Goal: Find contact information: Find contact information

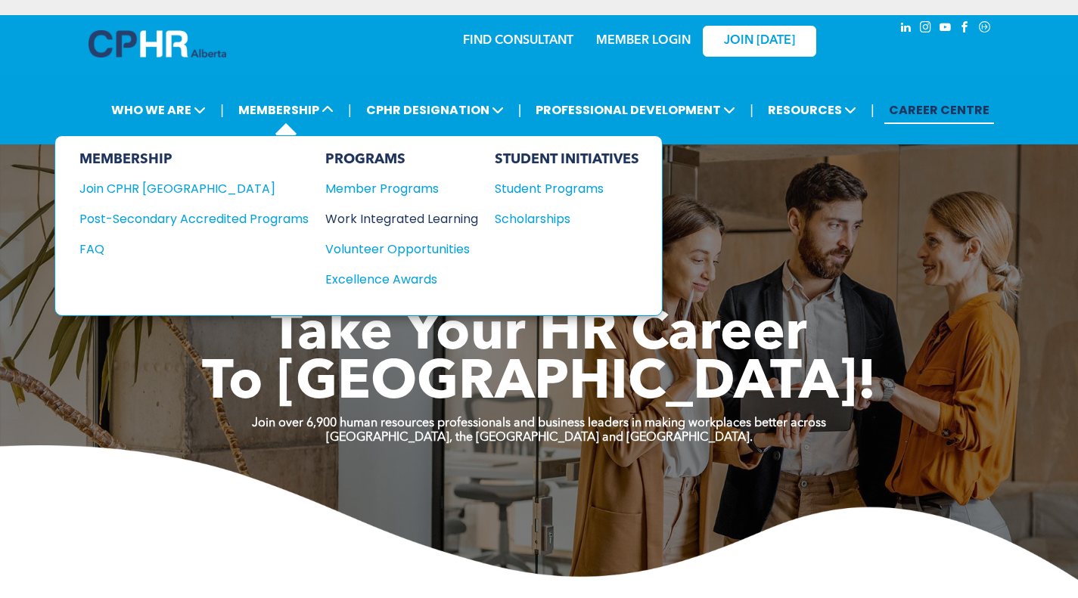
click at [385, 219] on div "Work Integrated Learning" at bounding box center [394, 218] width 138 height 19
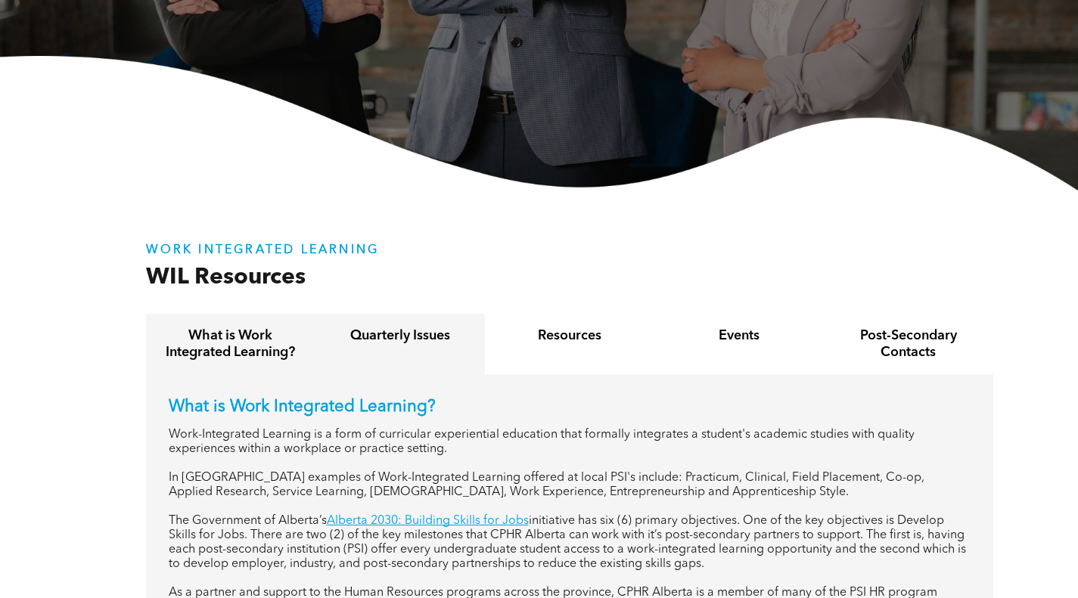
scroll to position [454, 0]
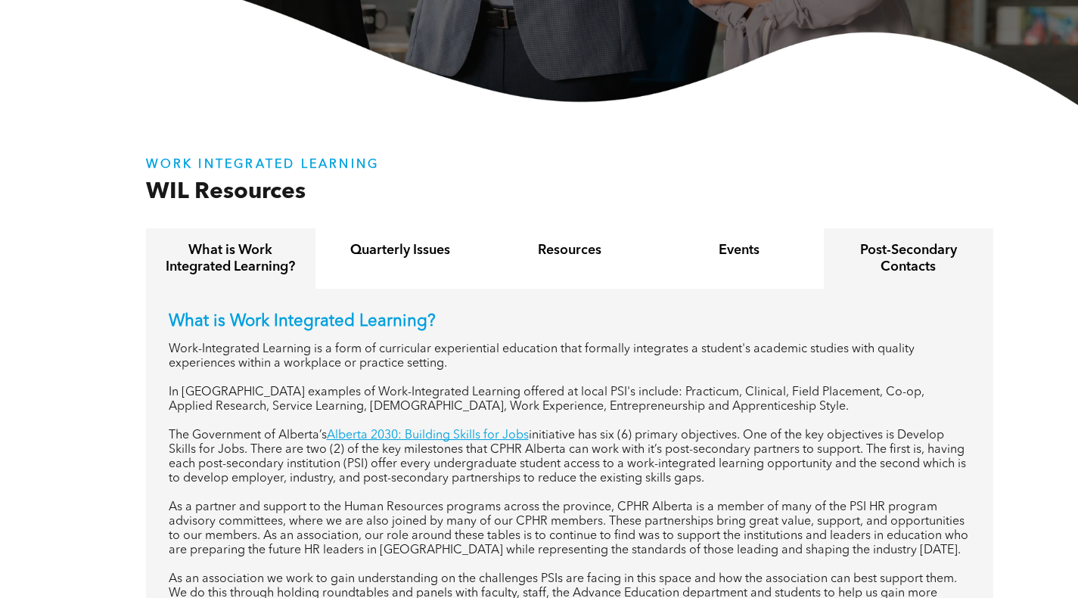
click at [859, 259] on h4 "Post-Secondary Contacts" at bounding box center [908, 258] width 142 height 33
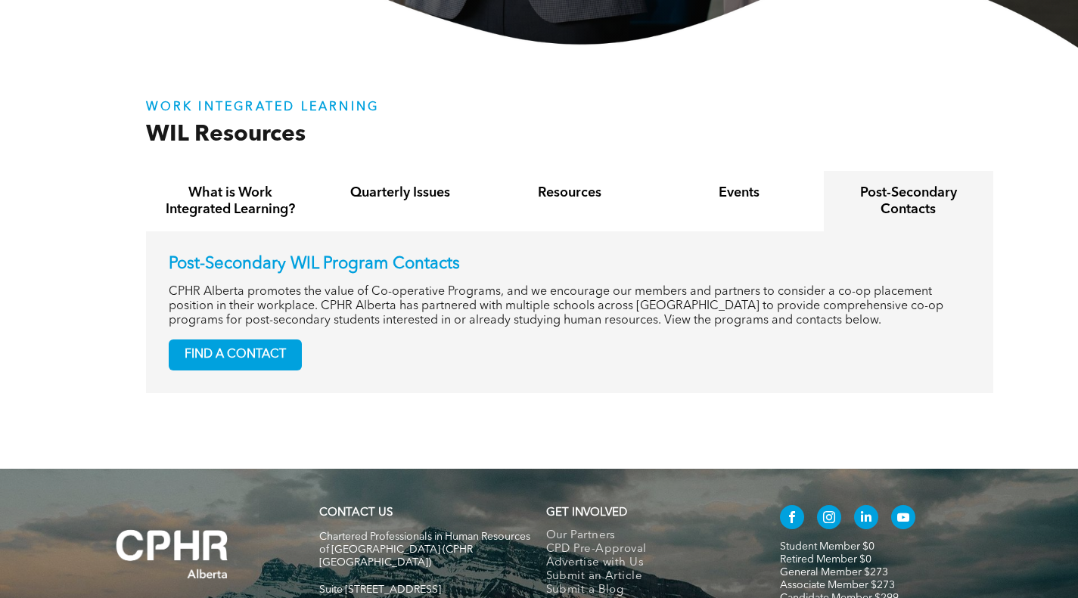
scroll to position [529, 0]
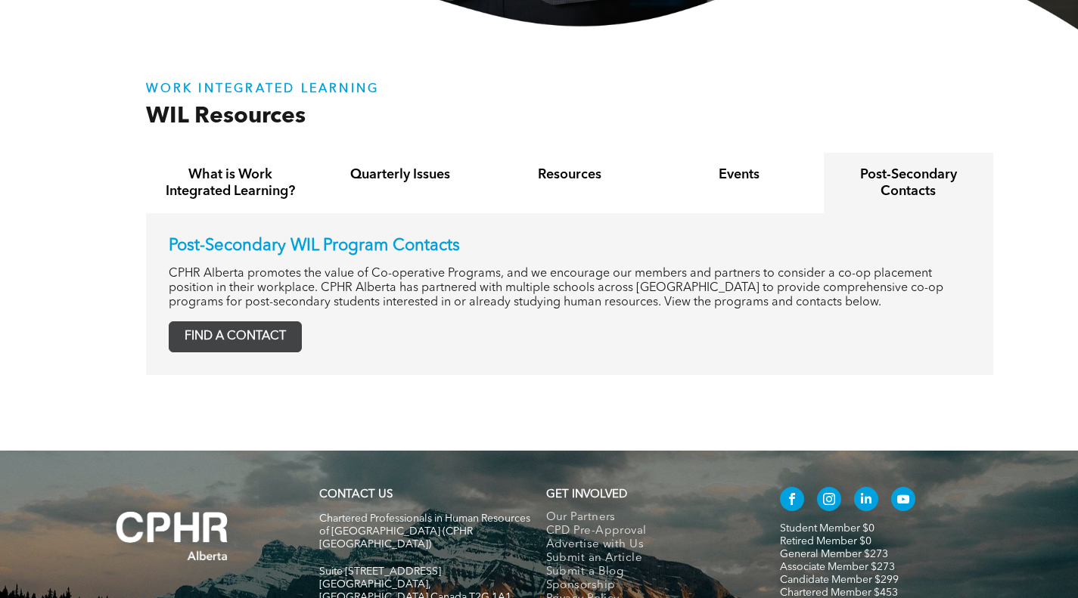
click at [243, 345] on span "FIND A CONTACT" at bounding box center [235, 336] width 132 height 29
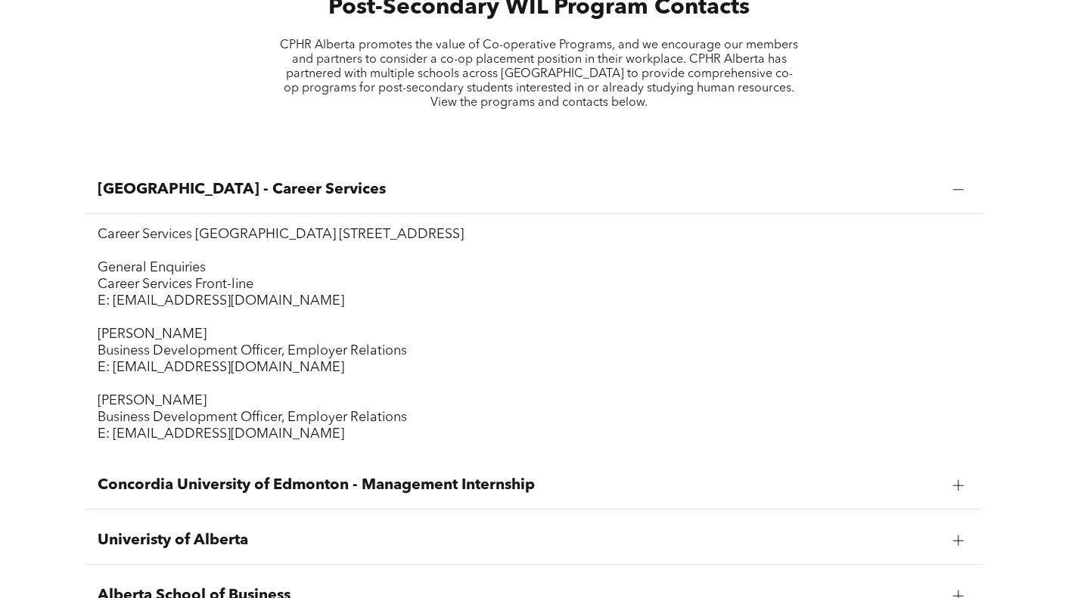
scroll to position [605, 0]
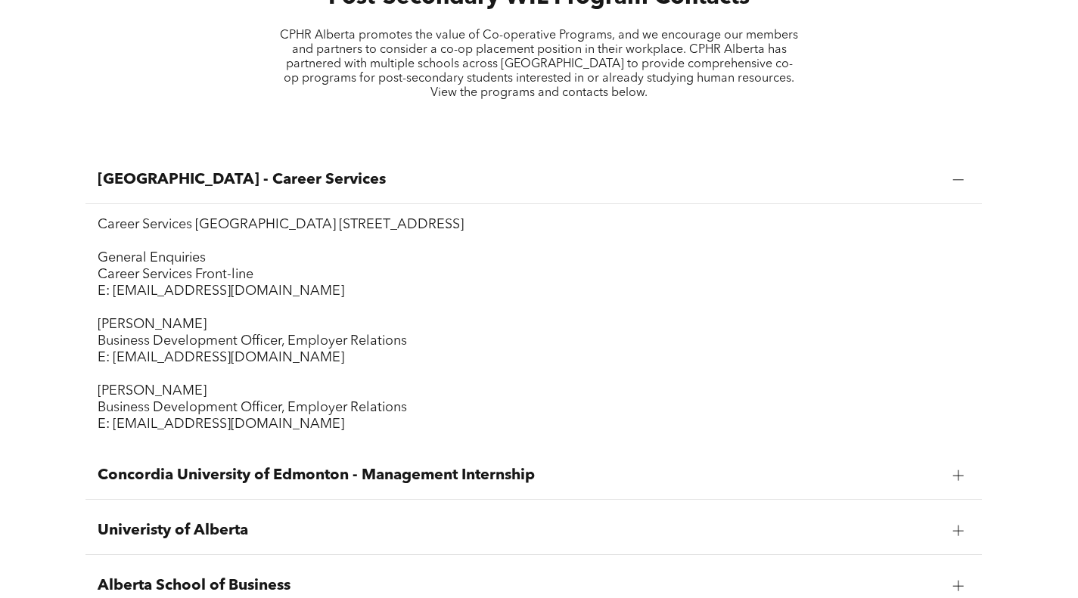
click at [972, 178] on div "Bow Valley College - Career Services" at bounding box center [533, 181] width 896 height 48
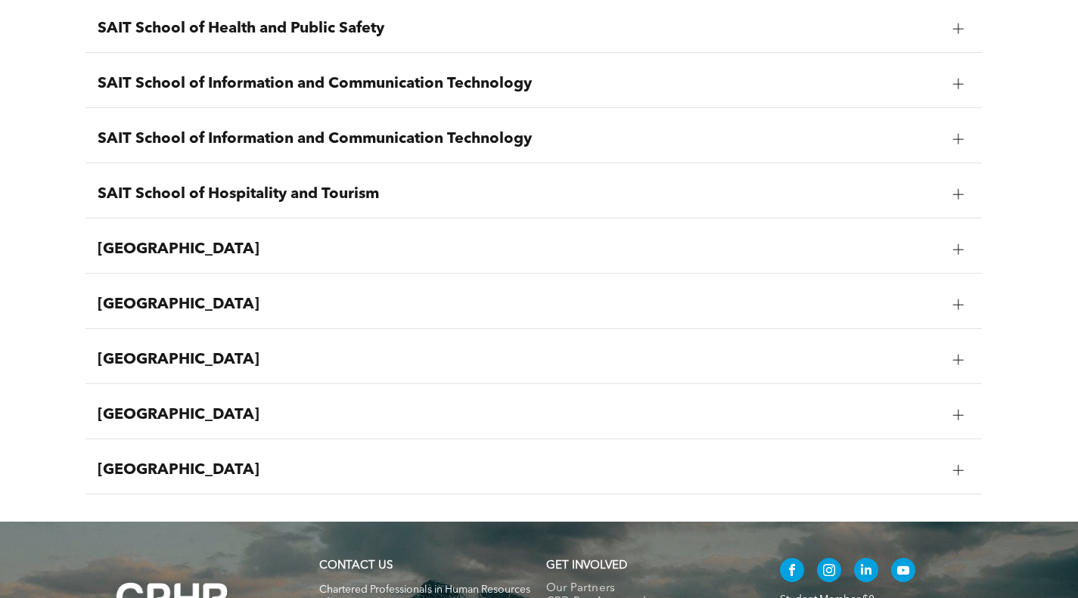
scroll to position [1891, 0]
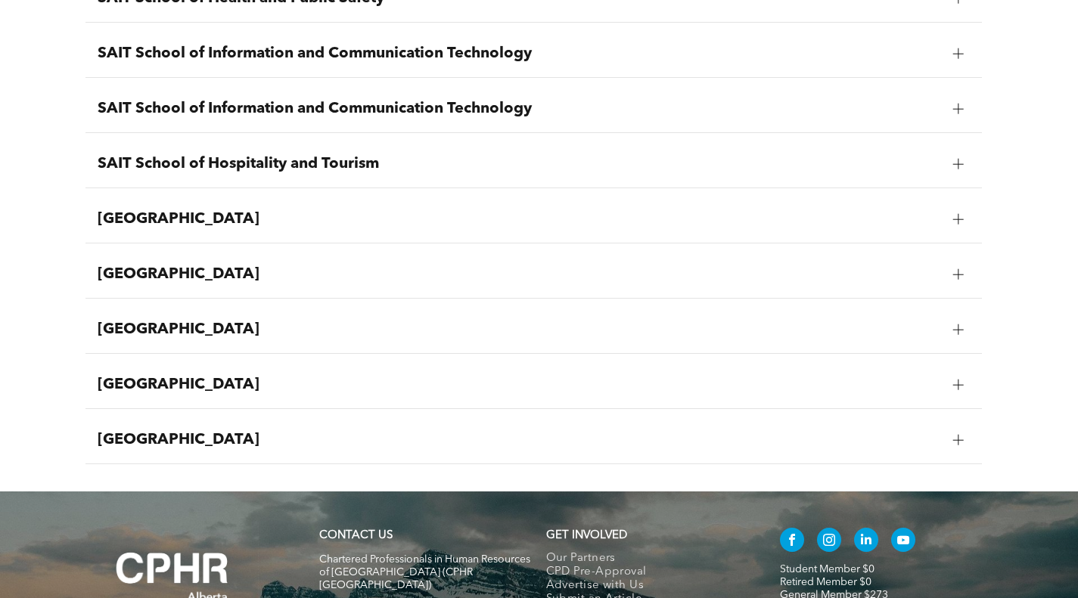
click at [955, 222] on div at bounding box center [958, 219] width 11 height 11
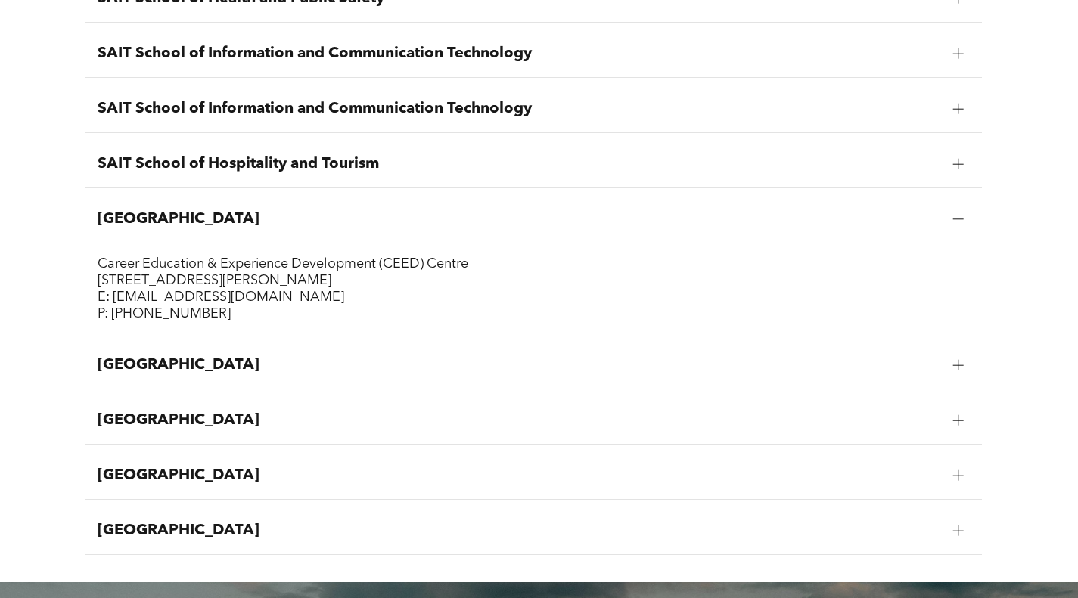
click at [957, 370] on div at bounding box center [957, 365] width 1 height 11
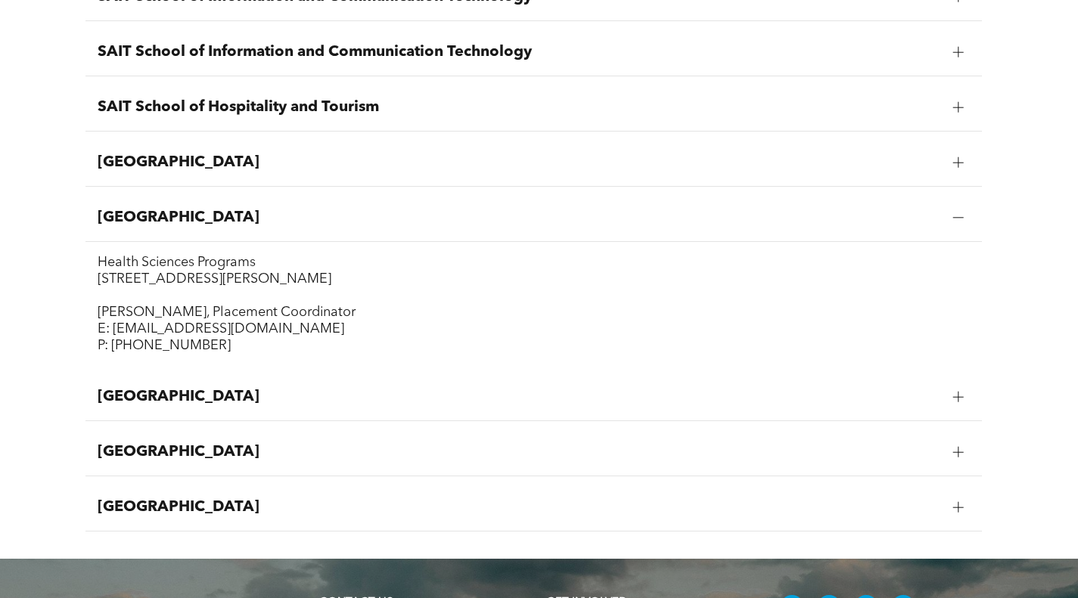
scroll to position [1966, 0]
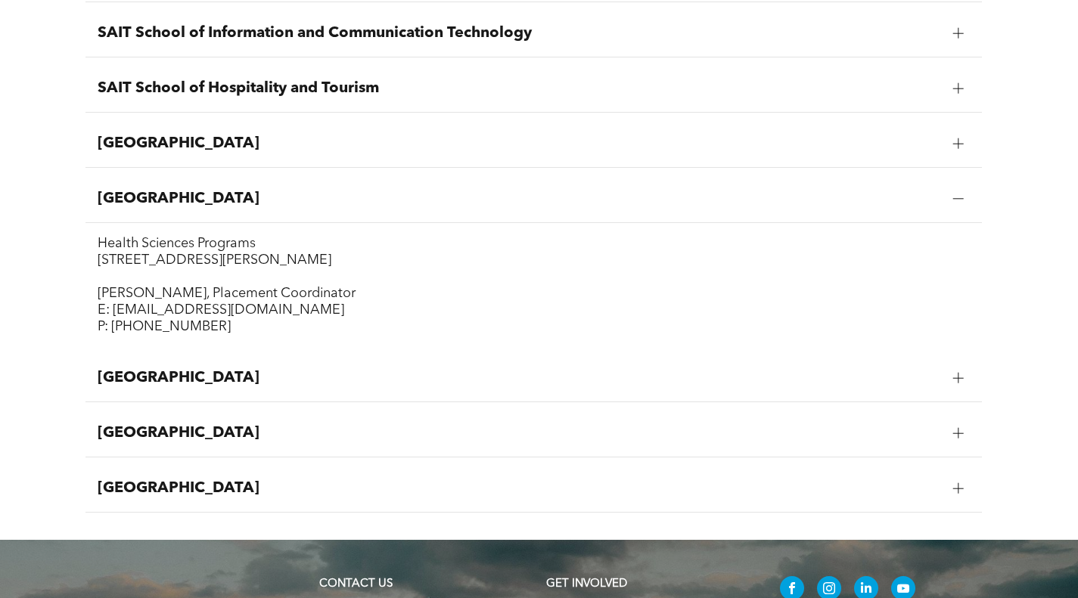
click at [951, 195] on div at bounding box center [958, 199] width 23 height 23
